Goal: Communication & Community: Answer question/provide support

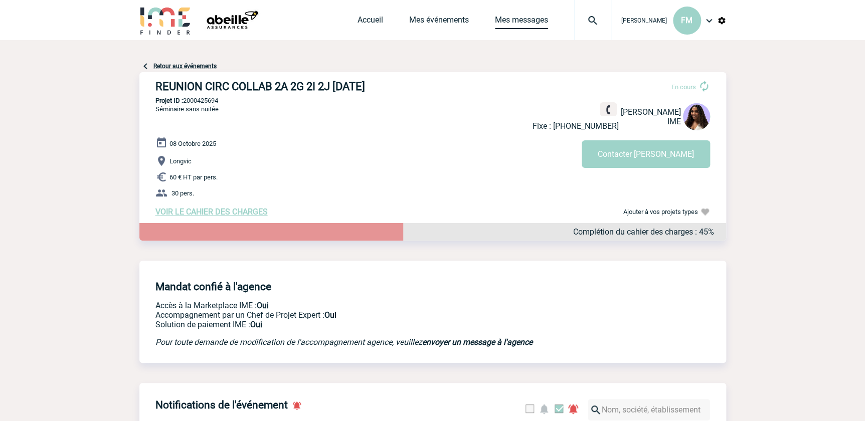
click at [527, 19] on link "Mes messages" at bounding box center [521, 22] width 53 height 14
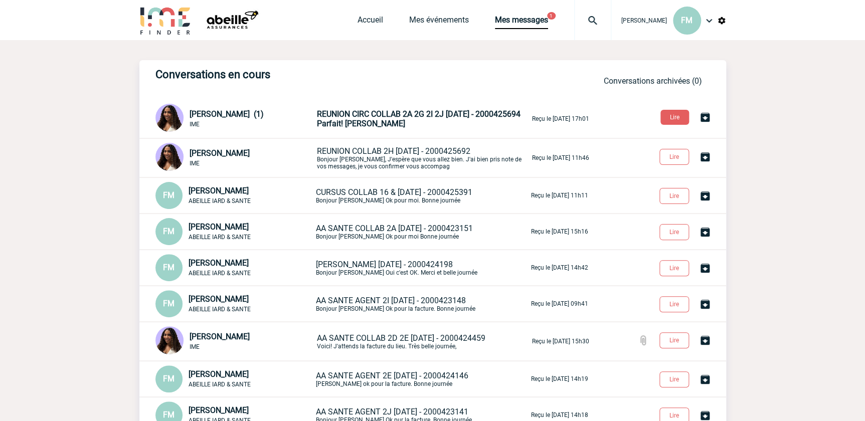
click at [364, 118] on p "REUNION CIRC COLLAB 2A 2G 2I 2J 08/10/2025 - 2000425694 Parfait! Merci, Jessica" at bounding box center [423, 118] width 213 height 19
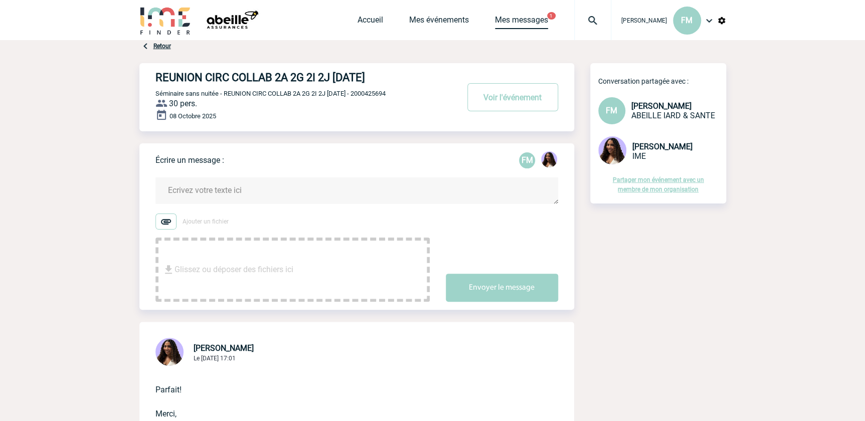
click at [516, 20] on link "Mes messages" at bounding box center [521, 22] width 53 height 14
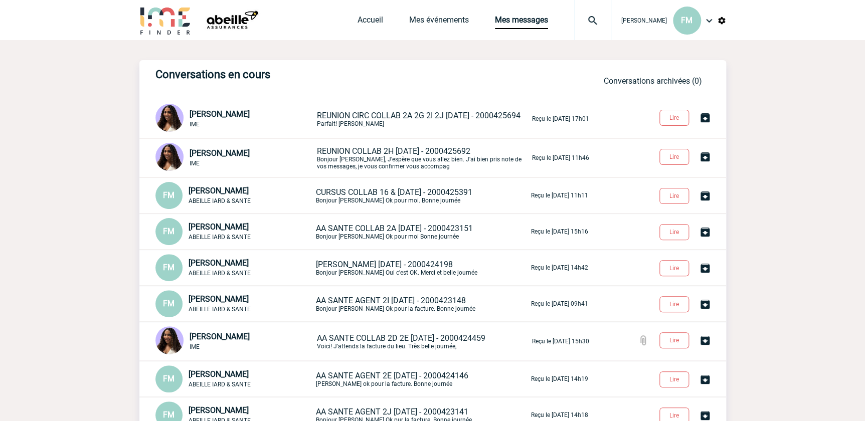
click at [385, 112] on span "REUNION CIRC COLLAB 2A 2G 2I 2J [DATE] - 2000425694" at bounding box center [419, 116] width 204 height 10
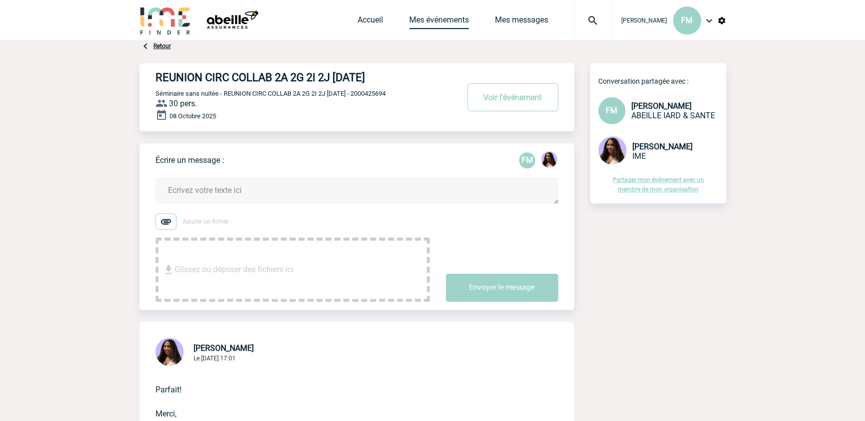
click at [452, 19] on link "Mes événements" at bounding box center [439, 22] width 60 height 14
